Goal: Information Seeking & Learning: Learn about a topic

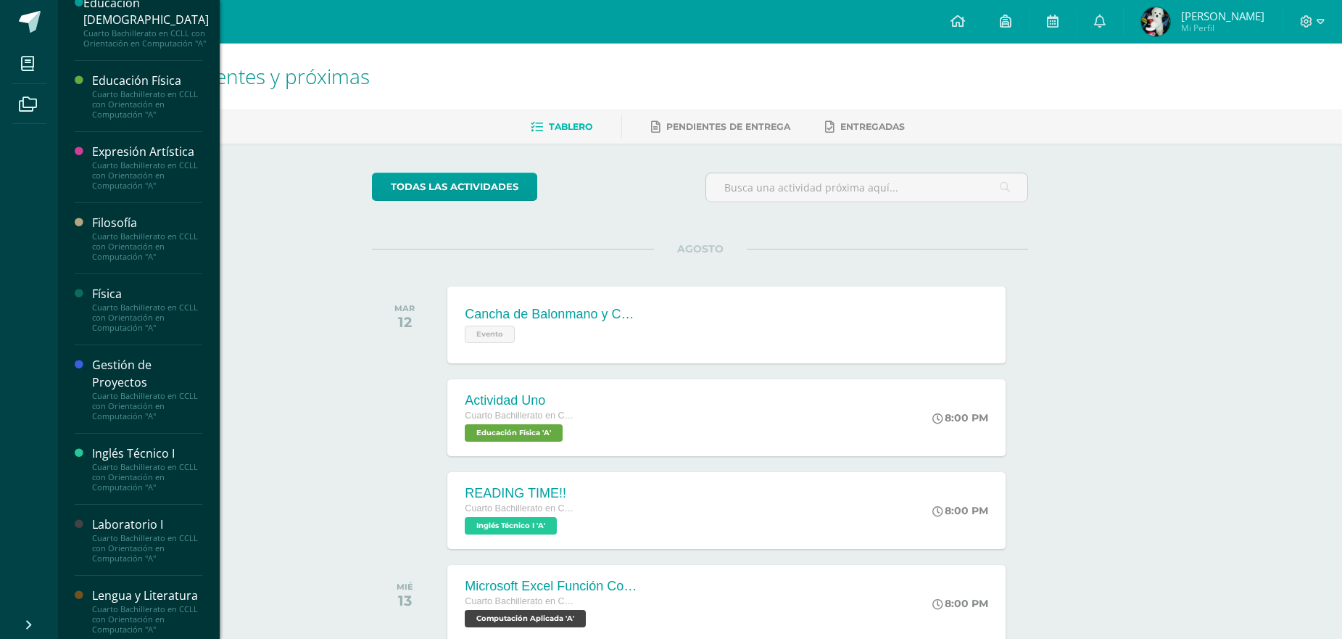
scroll to position [291, 0]
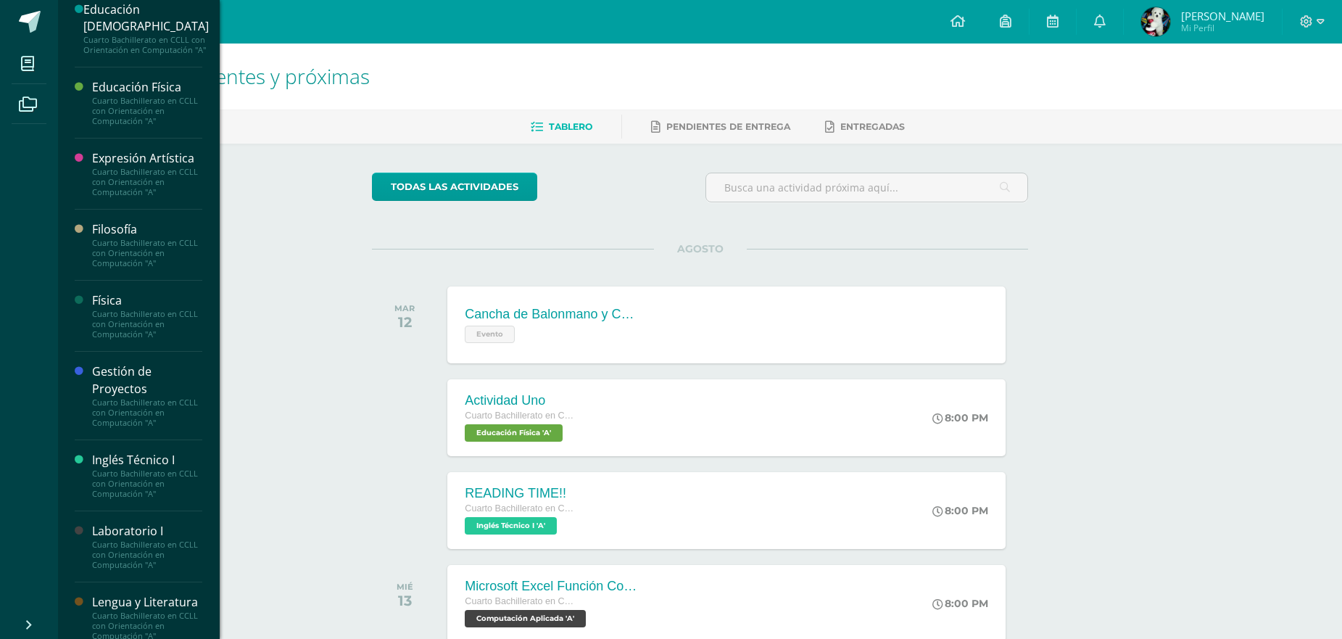
click at [165, 328] on div "Cuarto Bachillerato en CCLL con Orientación en Computación "A"" at bounding box center [147, 324] width 110 height 30
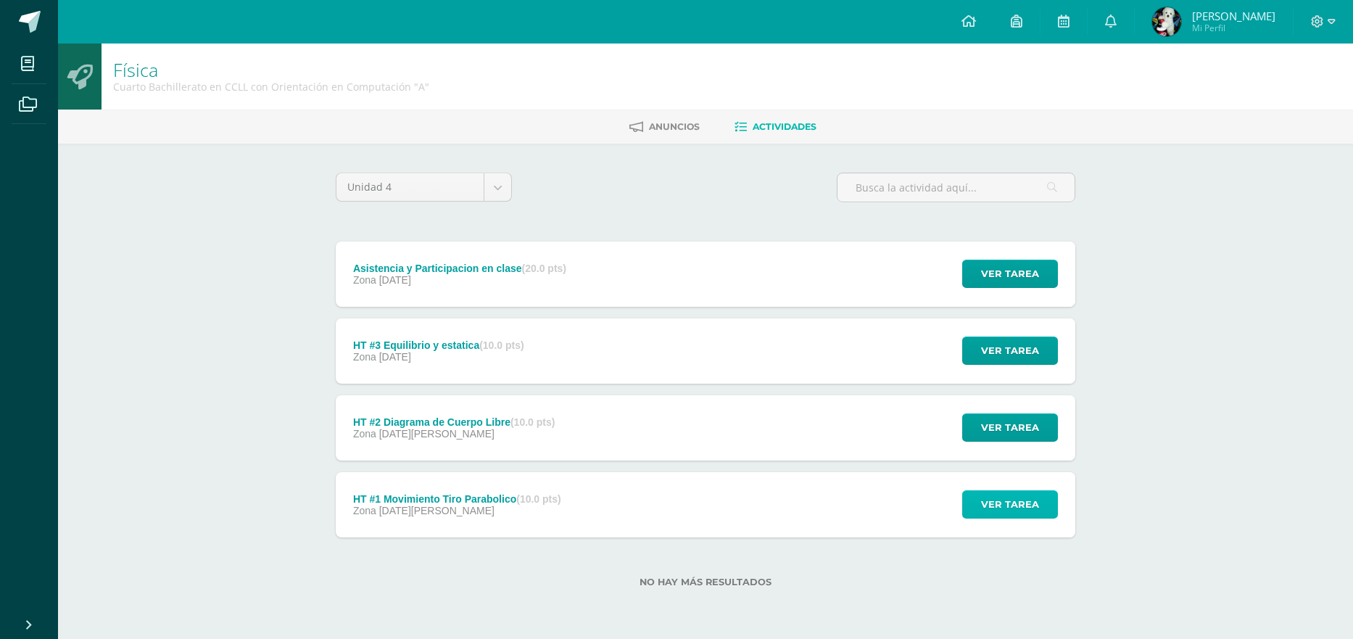
click at [978, 509] on button "Ver tarea" at bounding box center [1010, 504] width 96 height 28
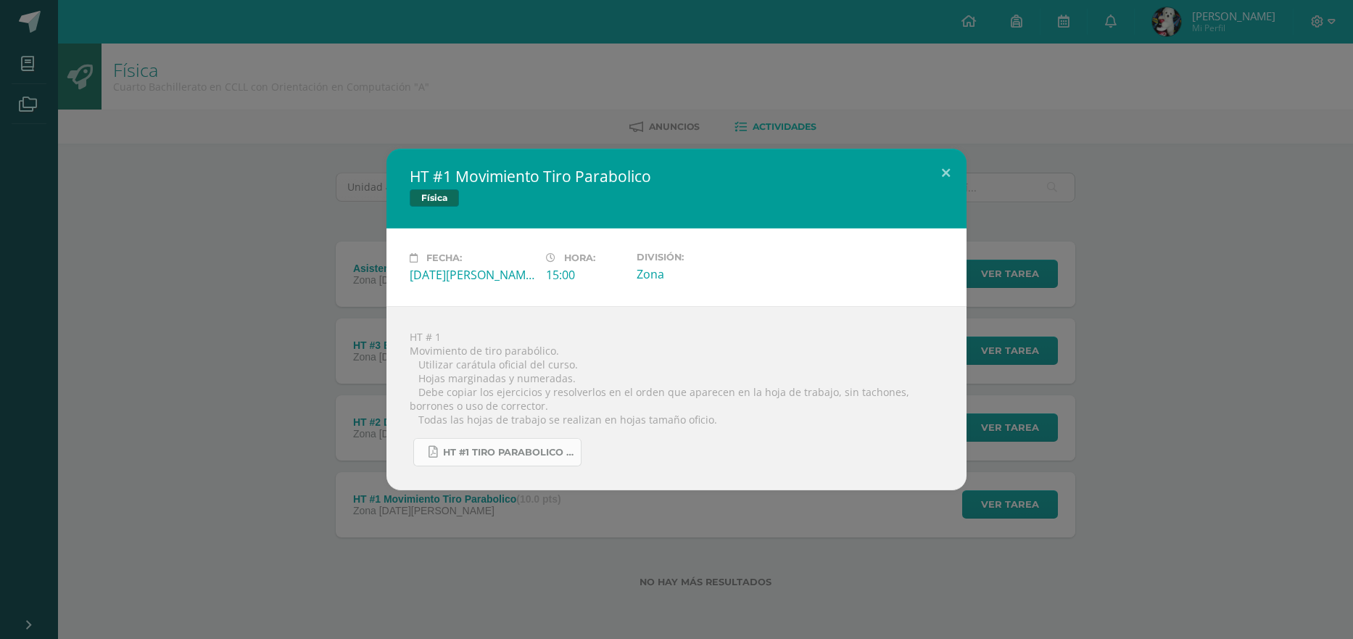
click at [509, 460] on link "HT #1 tiro parabolico 4U.pdf" at bounding box center [497, 452] width 168 height 28
click at [1211, 359] on div "HT #1 Movimiento Tiro Parabolico Física Fecha: Miércoles 20 de Agosto Hora: 15:…" at bounding box center [676, 319] width 1341 height 341
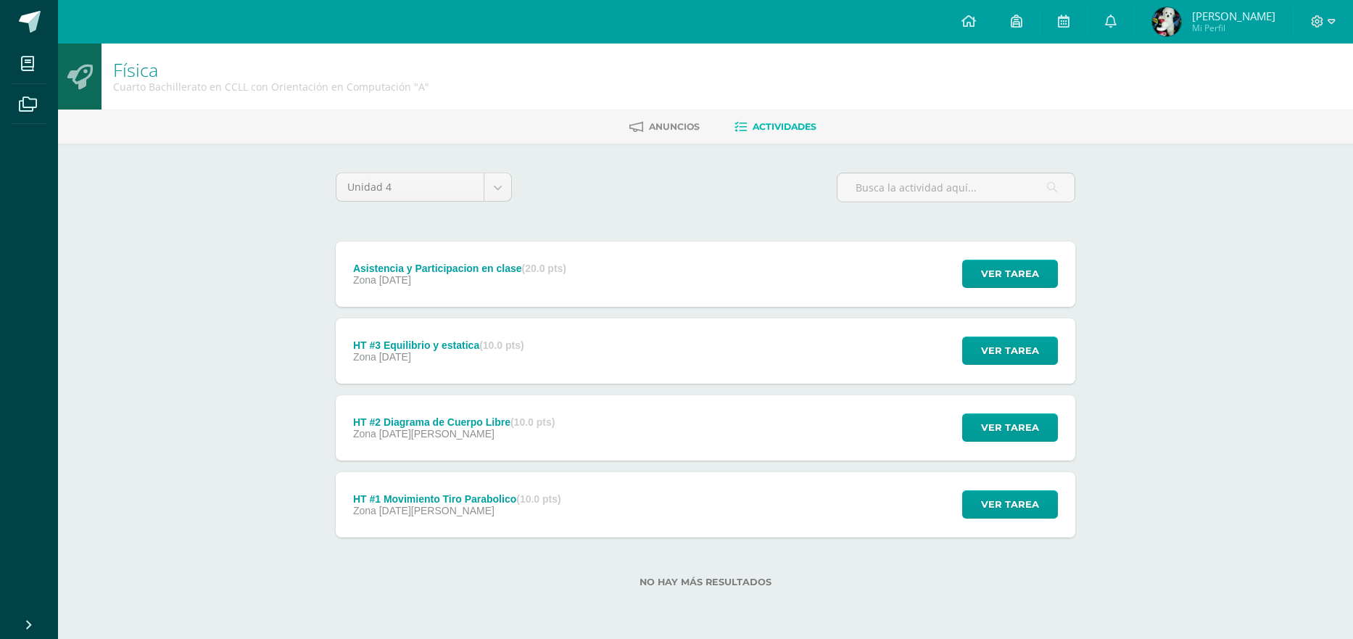
click at [628, 509] on div "HT #1 Movimiento Tiro Parabolico (10.0 pts) Zona 20 de Agosto Ver tarea HT #1 M…" at bounding box center [705, 504] width 739 height 65
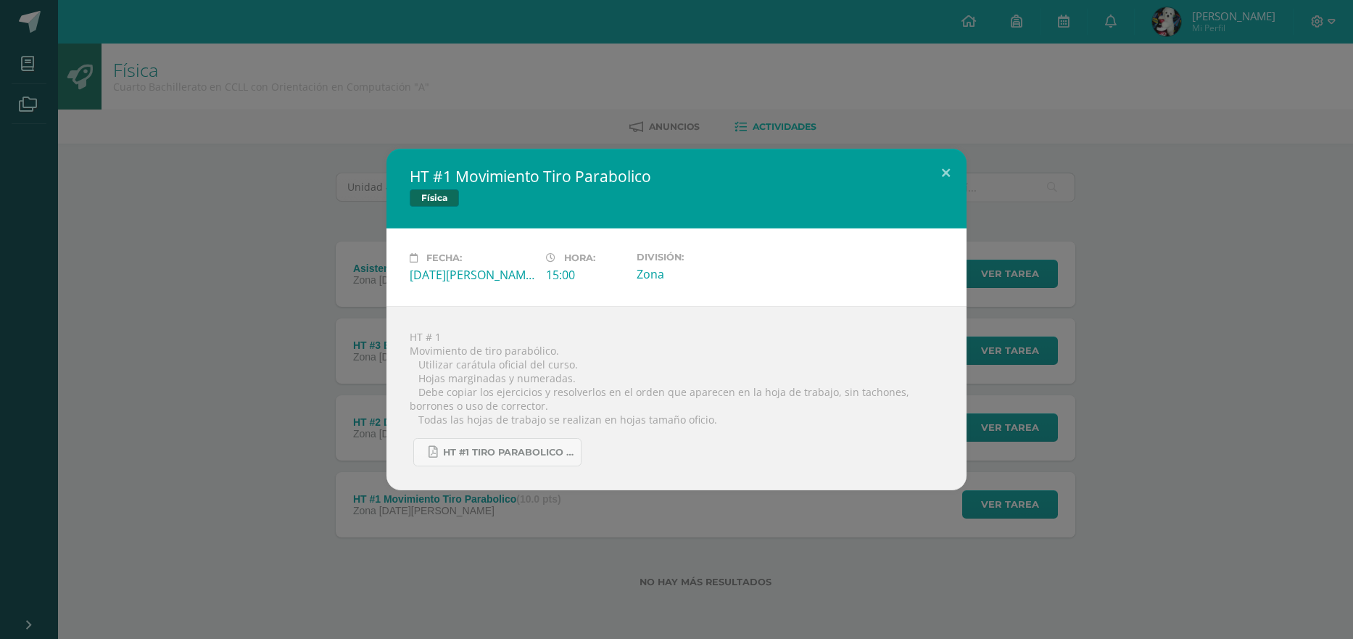
click at [1129, 428] on div "HT #1 Movimiento Tiro Parabolico Física Fecha: Miércoles 20 de Agosto Hora: 15:…" at bounding box center [676, 319] width 1341 height 341
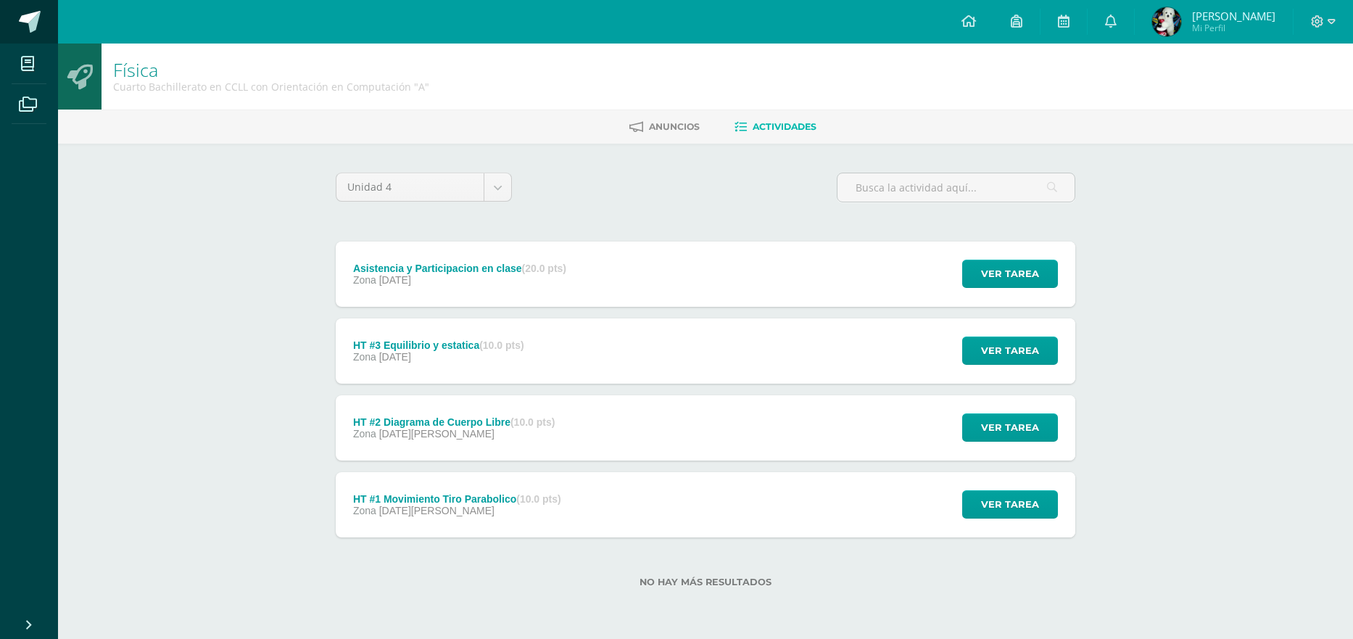
click at [36, 21] on span at bounding box center [30, 22] width 22 height 22
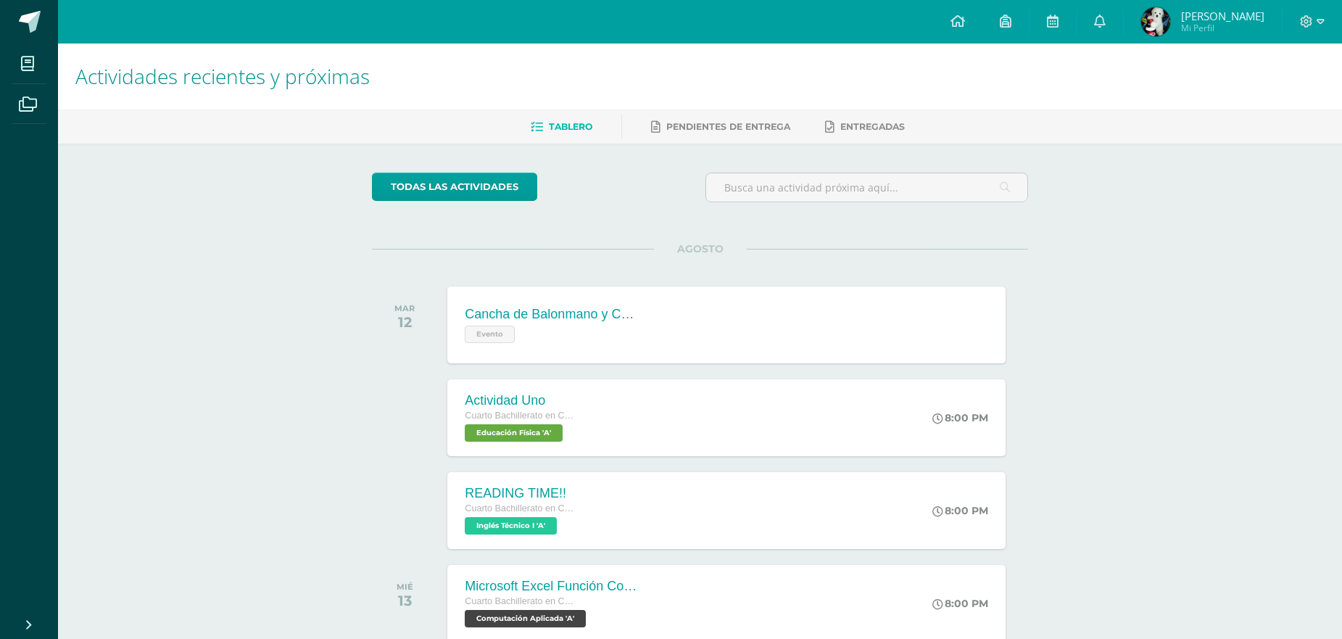
click at [1108, 343] on div "Actividades recientes y próximas Tablero Pendientes de entrega Entregadas todas…" at bounding box center [700, 480] width 1284 height 875
